Goal: Information Seeking & Learning: Learn about a topic

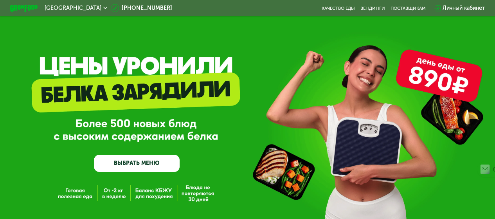
click at [25, 7] on img at bounding box center [23, 8] width 27 height 7
click at [26, 7] on img at bounding box center [23, 8] width 27 height 7
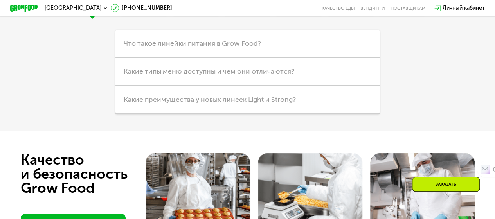
scroll to position [1706, 0]
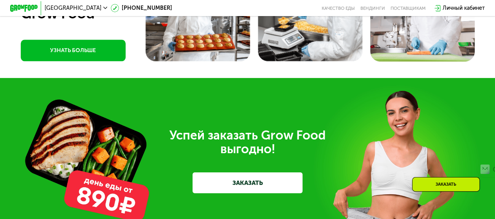
scroll to position [1935, 0]
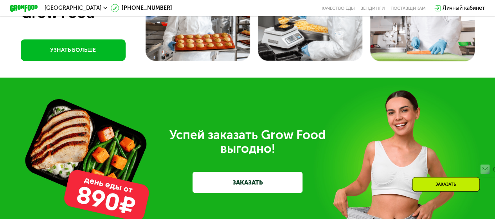
click at [100, 61] on link "УЗНАТЬ БОЛЬШЕ" at bounding box center [73, 50] width 105 height 22
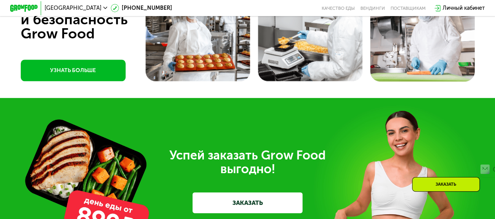
scroll to position [1829, 0]
